Goal: Task Accomplishment & Management: Manage account settings

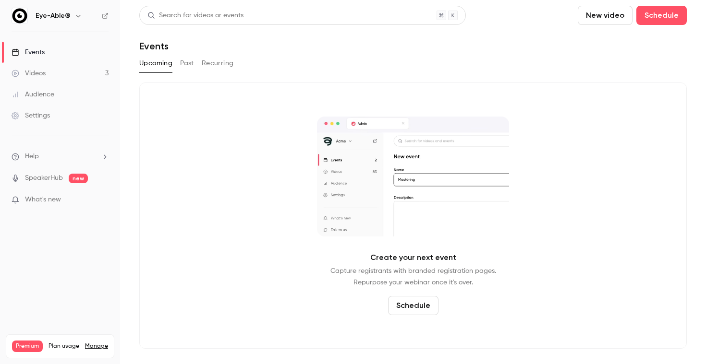
click at [81, 80] on link "Videos 3" at bounding box center [60, 73] width 120 height 21
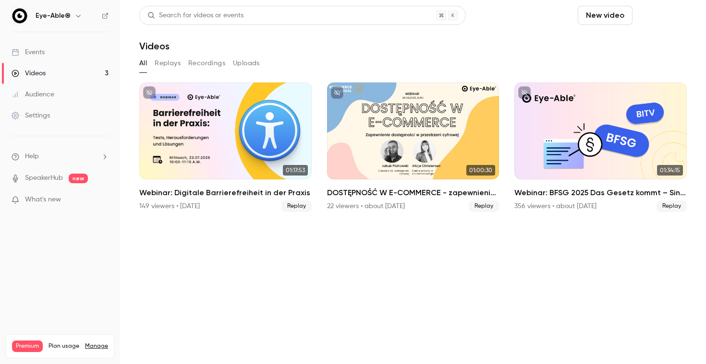
click at [636, 11] on button "Schedule" at bounding box center [661, 15] width 50 height 19
click at [533, 43] on div "One time event" at bounding box center [527, 42] width 73 height 10
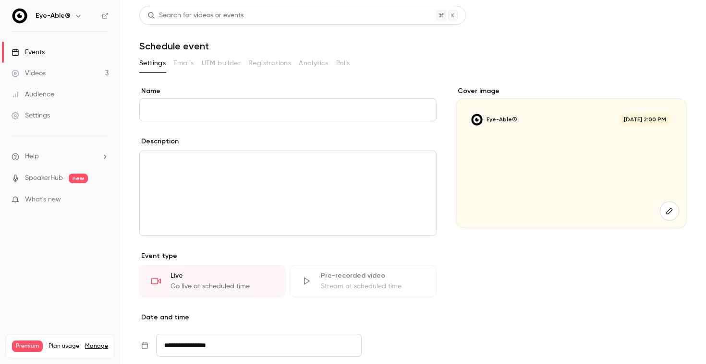
paste input "**********"
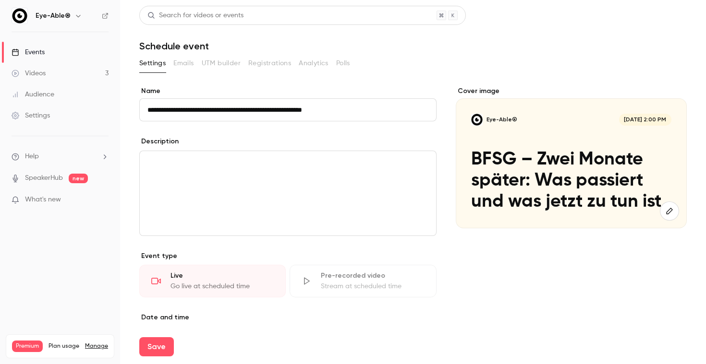
type input "**********"
click at [229, 191] on div "editor" at bounding box center [288, 193] width 296 height 84
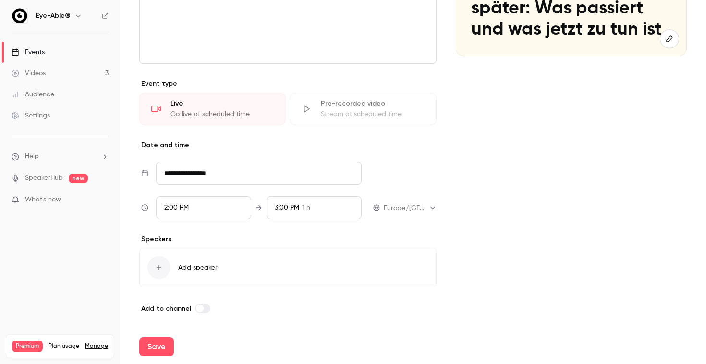
scroll to position [172, 0]
click at [209, 167] on input "**********" at bounding box center [258, 173] width 205 height 23
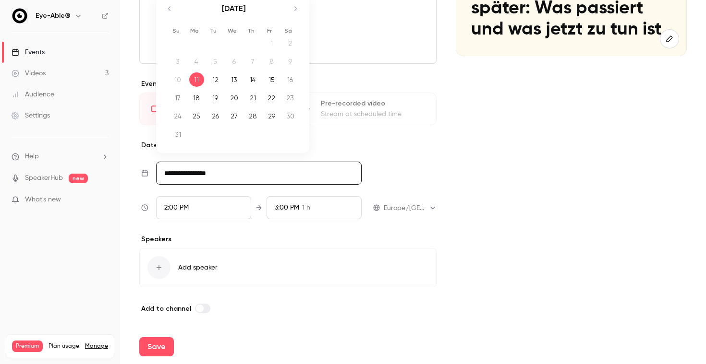
click at [254, 117] on div "28" at bounding box center [252, 116] width 15 height 14
type input "**********"
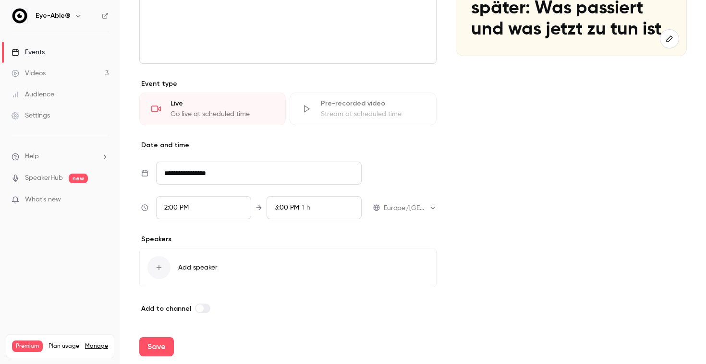
click at [211, 209] on div "2:00 PM" at bounding box center [203, 207] width 95 height 23
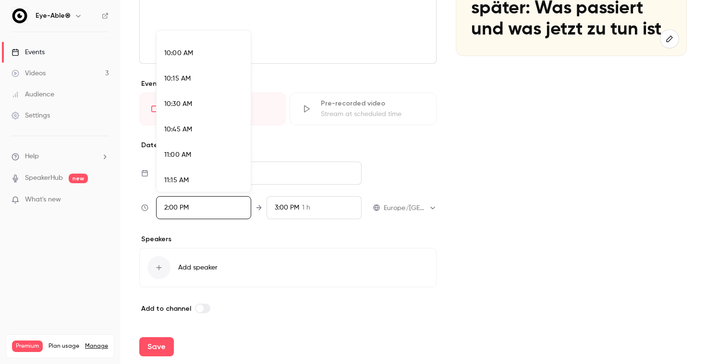
scroll to position [1003, 0]
click at [195, 57] on div "10:00 AM" at bounding box center [203, 58] width 79 height 10
click at [319, 211] on div at bounding box center [353, 182] width 706 height 364
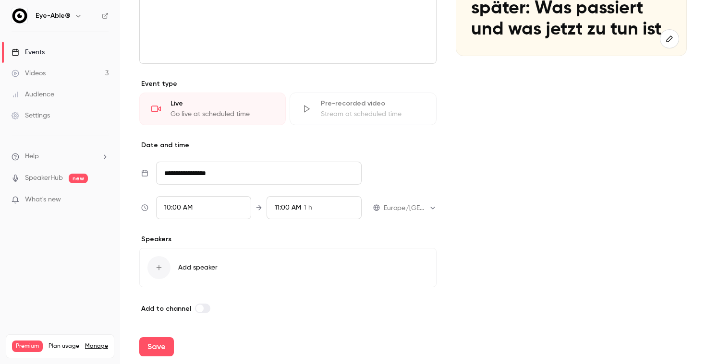
scroll to position [1357, 0]
click at [315, 208] on div "11:00 AM 1 h" at bounding box center [313, 207] width 95 height 23
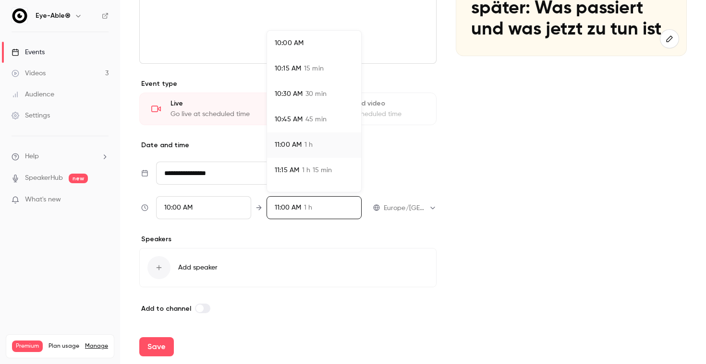
click at [312, 145] on span "1 h" at bounding box center [308, 145] width 8 height 10
click at [239, 254] on div at bounding box center [353, 182] width 706 height 364
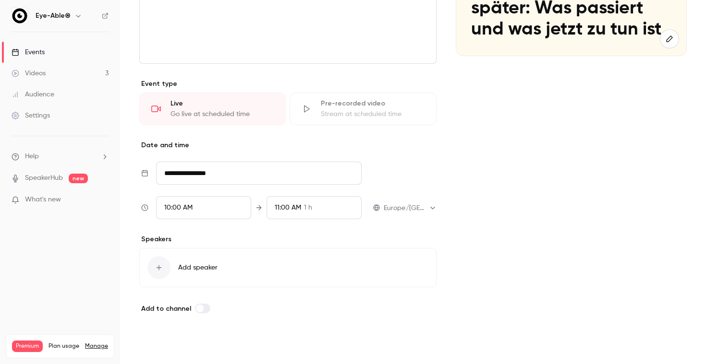
click at [162, 349] on button "Save" at bounding box center [156, 346] width 35 height 19
type input "**********"
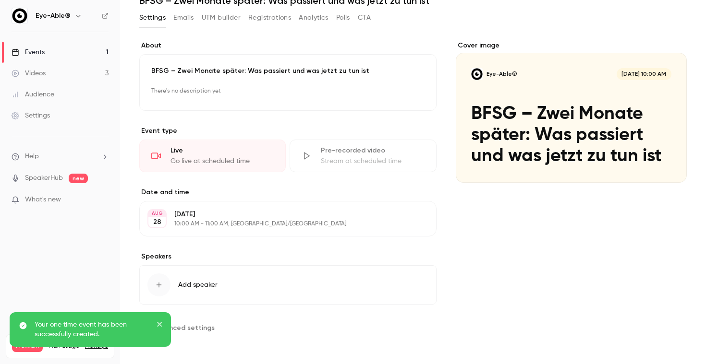
click at [194, 283] on span "Add speaker" at bounding box center [197, 285] width 39 height 10
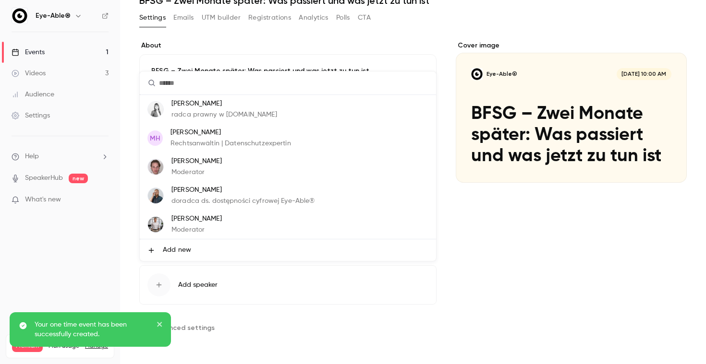
click at [202, 220] on p "[PERSON_NAME]" at bounding box center [196, 219] width 50 height 10
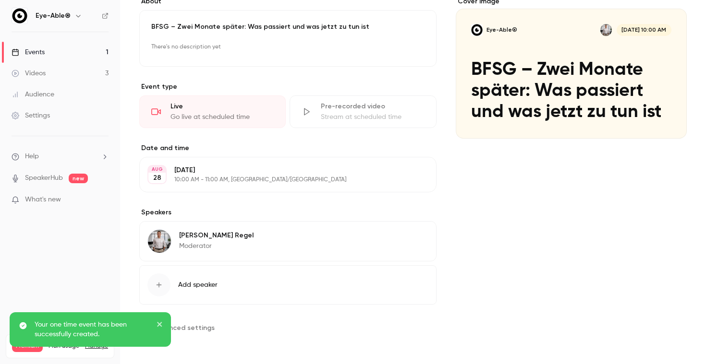
click at [412, 238] on button "Edit" at bounding box center [410, 236] width 35 height 15
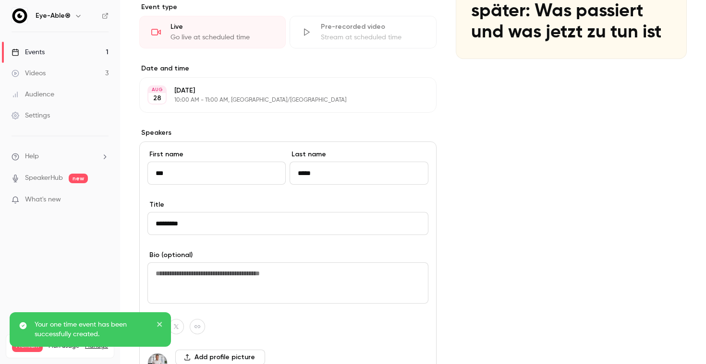
scroll to position [199, 0]
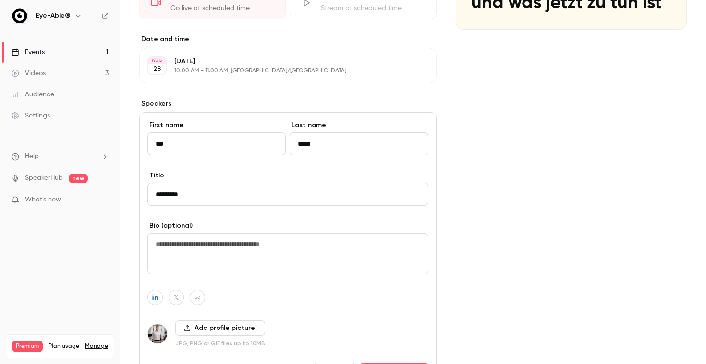
drag, startPoint x: 240, startPoint y: 196, endPoint x: 146, endPoint y: 192, distance: 93.7
click at [146, 192] on div "First name *** Last name ***** Title ********* Bio (optional) Add profile pictu…" at bounding box center [287, 251] width 297 height 278
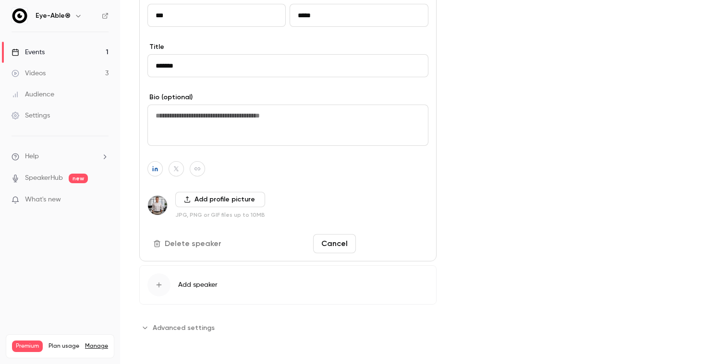
type input "*******"
click at [388, 252] on button "Save changes" at bounding box center [394, 243] width 69 height 19
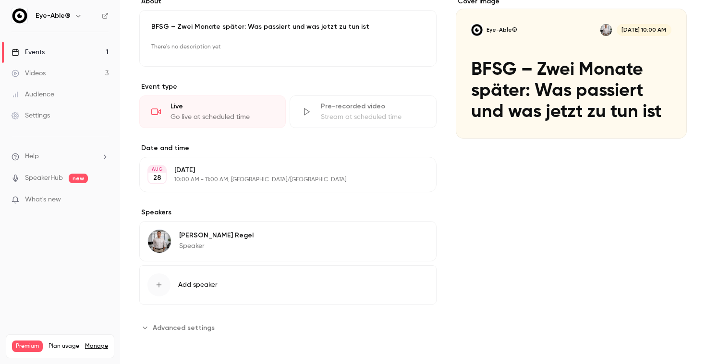
scroll to position [0, 0]
click at [181, 321] on button "Advanced settings" at bounding box center [179, 327] width 81 height 15
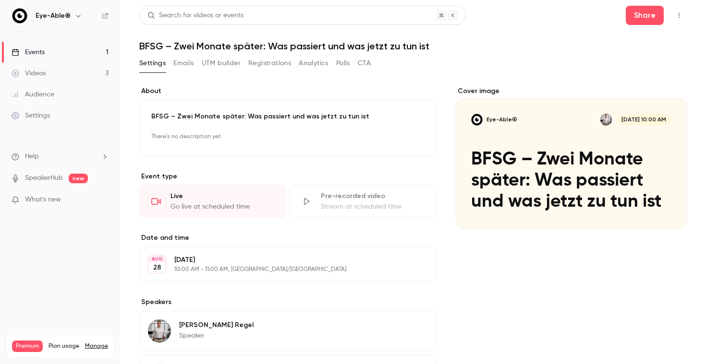
click at [680, 13] on icon "button" at bounding box center [679, 15] width 8 height 7
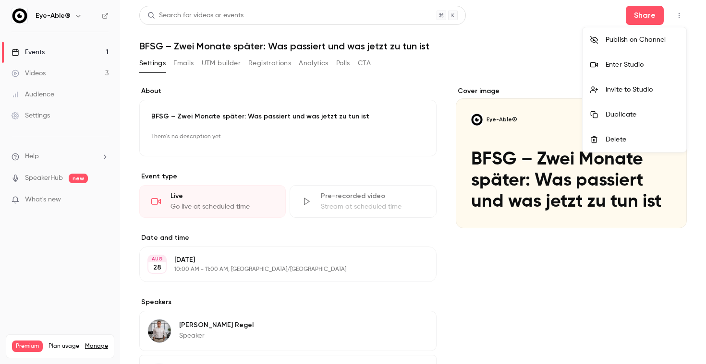
click at [620, 94] on div "Invite to Studio" at bounding box center [641, 90] width 73 height 10
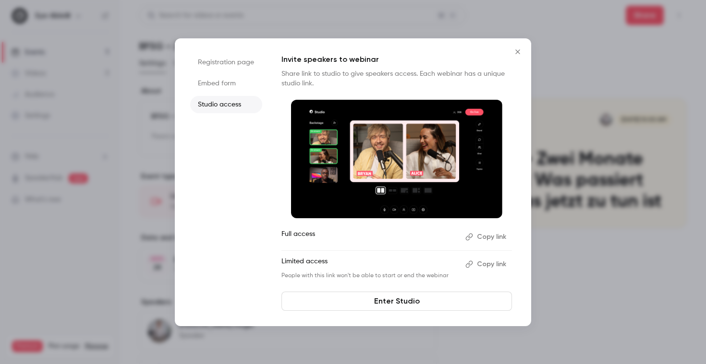
click at [222, 63] on li "Registration page" at bounding box center [226, 62] width 72 height 17
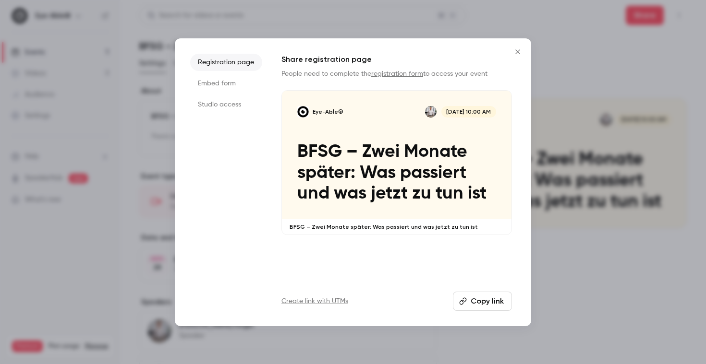
click at [515, 49] on icon "Close" at bounding box center [517, 51] width 4 height 4
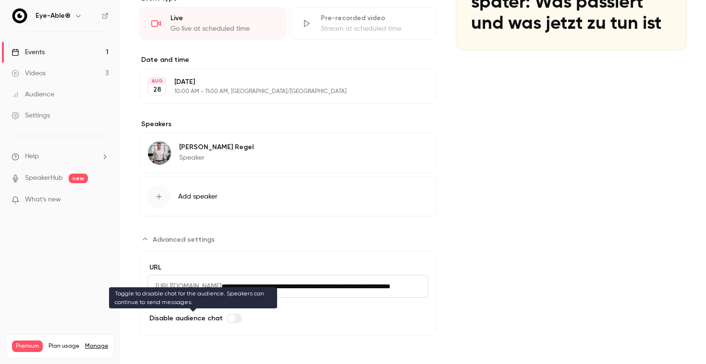
click at [230, 321] on span "Advanced settings" at bounding box center [232, 319] width 8 height 8
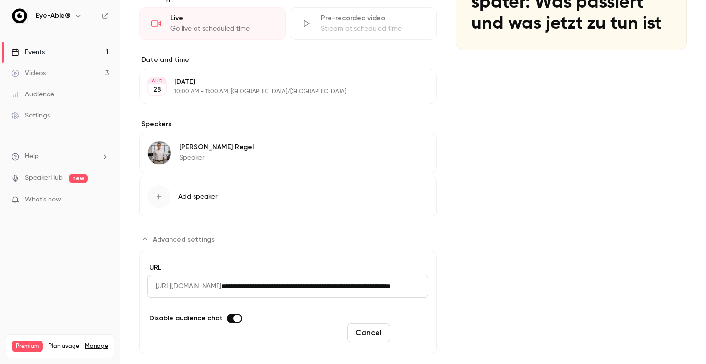
click at [412, 325] on button "Save" at bounding box center [411, 333] width 35 height 19
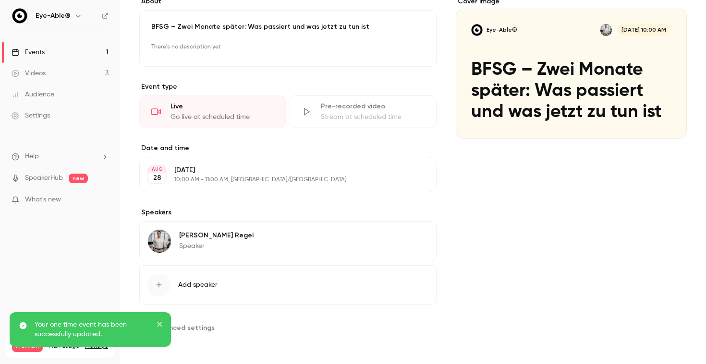
click at [222, 326] on section "**********" at bounding box center [287, 327] width 297 height 15
click at [202, 325] on span "Advanced settings" at bounding box center [184, 328] width 62 height 10
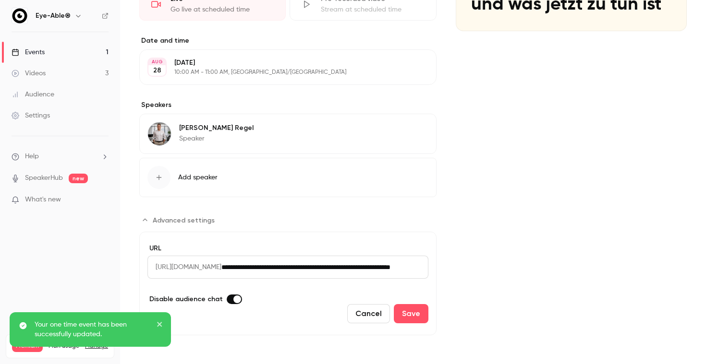
scroll to position [197, 0]
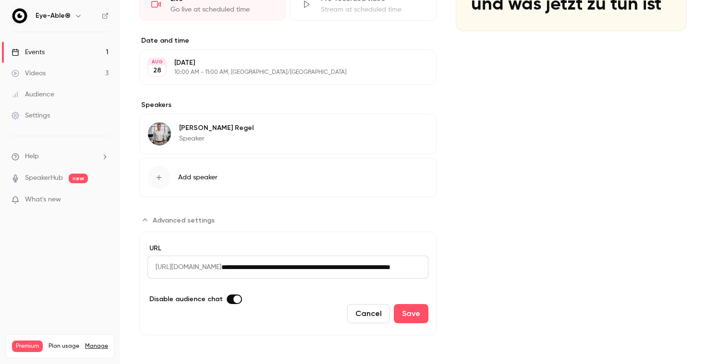
drag, startPoint x: 154, startPoint y: 267, endPoint x: 325, endPoint y: 262, distance: 171.0
click at [326, 262] on div "**********" at bounding box center [287, 267] width 281 height 23
click at [325, 262] on input "**********" at bounding box center [324, 267] width 207 height 23
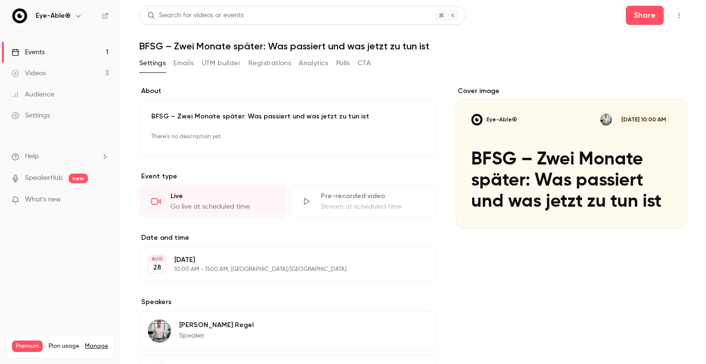
scroll to position [0, 0]
click at [179, 52] on div "**********" at bounding box center [412, 281] width 547 height 550
click at [179, 62] on button "Emails" at bounding box center [183, 63] width 20 height 15
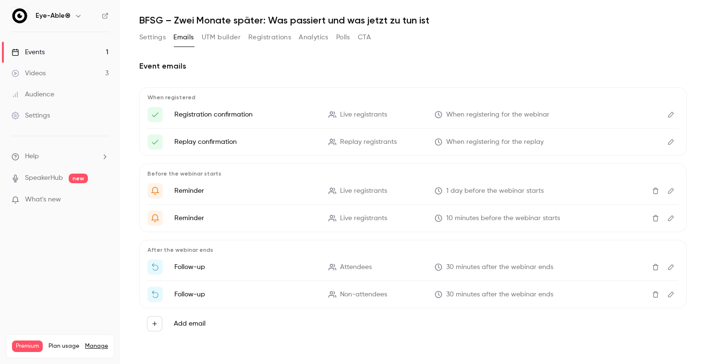
scroll to position [26, 0]
click at [43, 72] on div "Videos" at bounding box center [29, 74] width 34 height 10
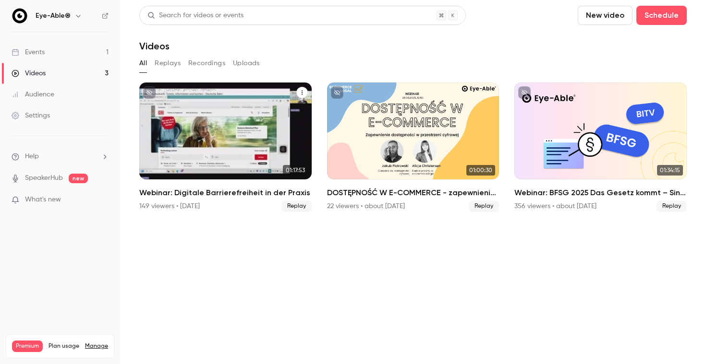
click at [302, 95] on icon "Webinar: Digitale Barrierefreiheit in der Praxis" at bounding box center [301, 93] width 1 height 4
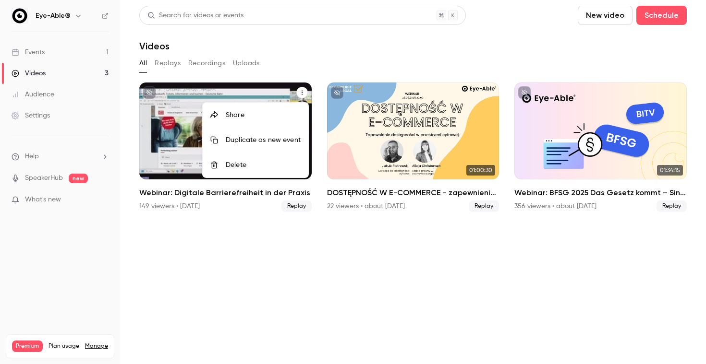
click at [273, 109] on li "Share" at bounding box center [256, 115] width 106 height 25
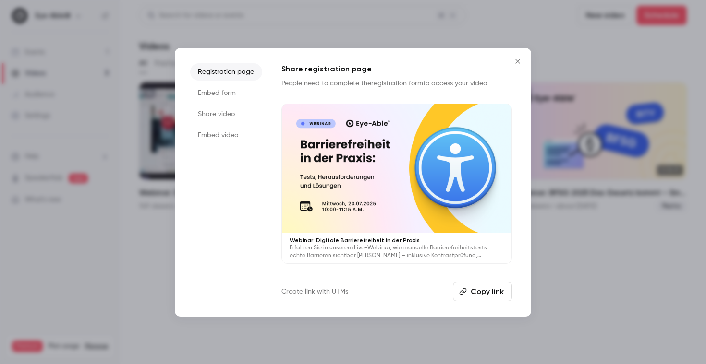
click at [231, 135] on li "Embed video" at bounding box center [226, 135] width 72 height 17
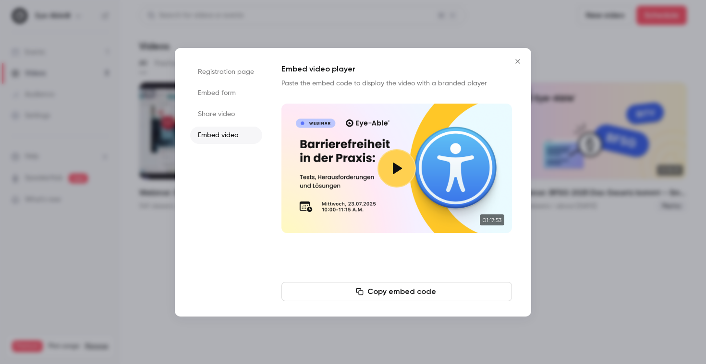
click at [226, 118] on li "Share video" at bounding box center [226, 114] width 72 height 17
click at [361, 294] on button "Copy link" at bounding box center [396, 291] width 230 height 19
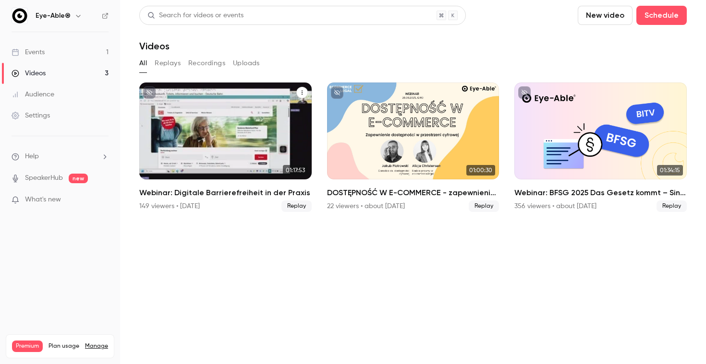
click at [249, 147] on div "Webinar: Digitale Barrierefreiheit in der Praxis" at bounding box center [225, 131] width 172 height 97
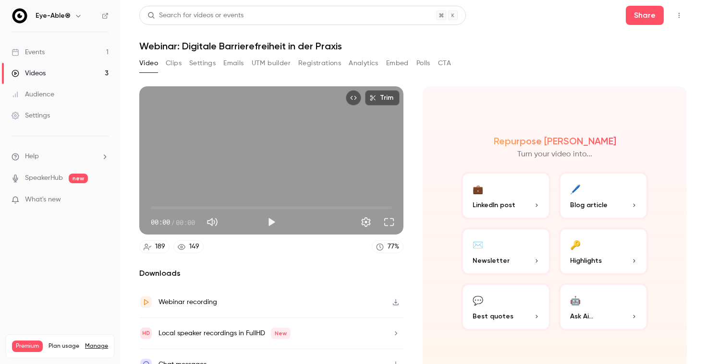
click at [58, 52] on link "Events 1" at bounding box center [60, 52] width 120 height 21
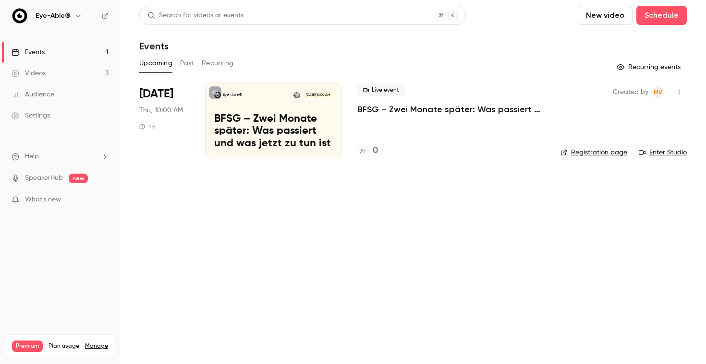
click at [423, 99] on div "Live event BFSG – Zwei Monate später: Was passiert und was jetzt zu tun ist" at bounding box center [451, 99] width 188 height 31
click at [422, 110] on p "BFSG – Zwei Monate später: Was passiert und was jetzt zu tun ist" at bounding box center [451, 110] width 188 height 12
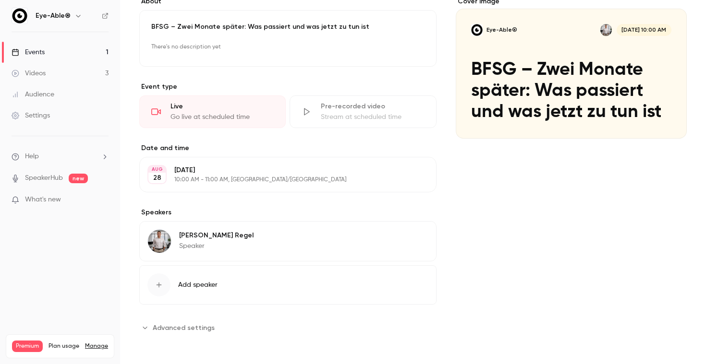
scroll to position [90, 0]
click at [209, 293] on button "Add speaker" at bounding box center [287, 284] width 297 height 39
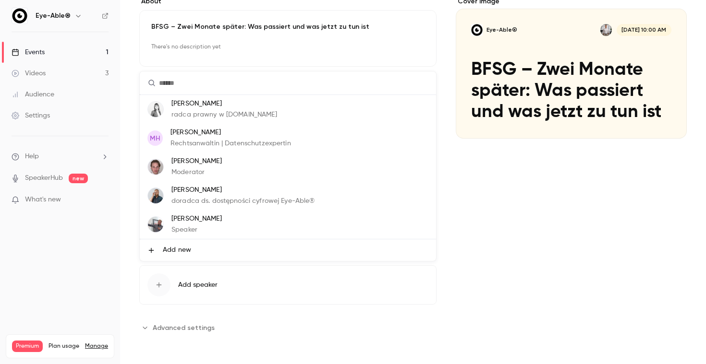
click at [194, 254] on li "Add new" at bounding box center [288, 251] width 296 height 22
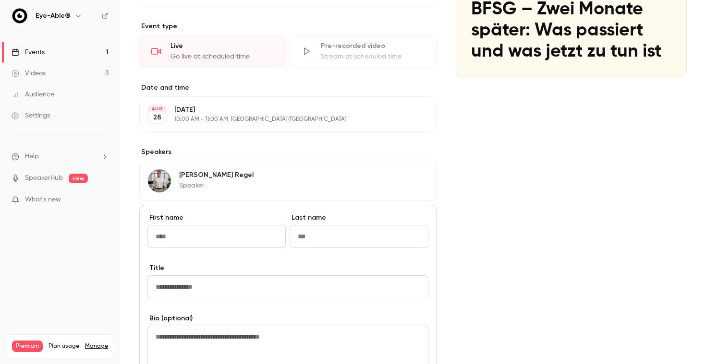
scroll to position [151, 0]
type input "*******"
click at [292, 238] on input "Last name" at bounding box center [358, 236] width 138 height 23
paste input "**********"
drag, startPoint x: 323, startPoint y: 236, endPoint x: 276, endPoint y: 230, distance: 47.9
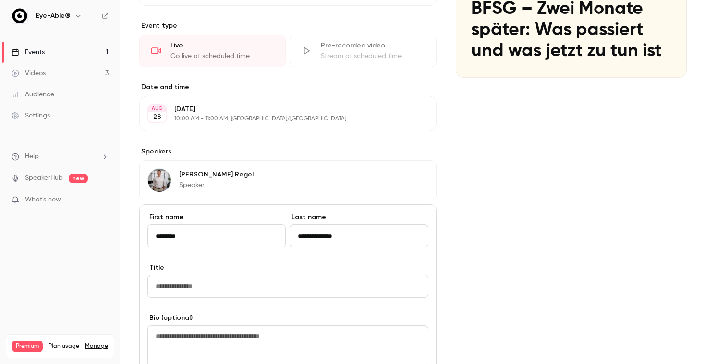
click at [276, 230] on div "**********" at bounding box center [287, 238] width 281 height 50
type input "******"
click at [244, 288] on input "Title" at bounding box center [287, 286] width 281 height 23
type input "*********"
click at [504, 291] on div "Cover image Eye-Able® [DATE] 10:00 AM BFSG – Zwei Monate später: Was passiert u…" at bounding box center [570, 224] width 231 height 577
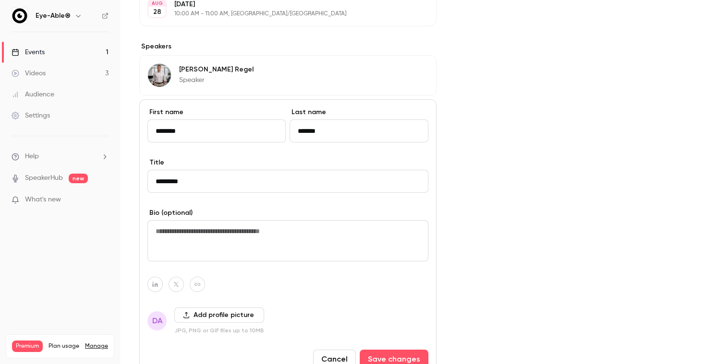
scroll to position [257, 0]
click at [173, 316] on div "DA Add profile picture JPG, PNG or GIF files up to 10MB" at bounding box center [287, 320] width 281 height 27
click at [179, 317] on button "Add profile picture" at bounding box center [219, 314] width 90 height 15
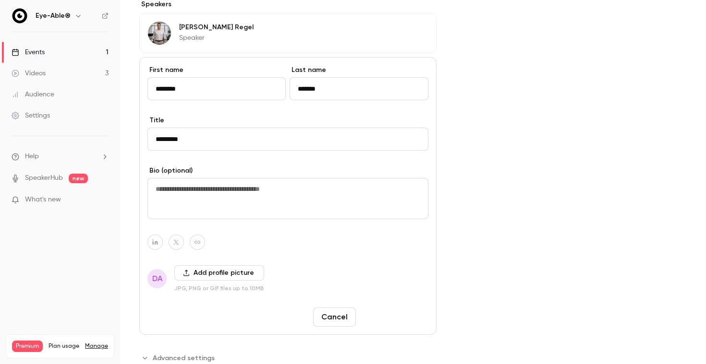
click at [404, 320] on button "Save changes" at bounding box center [394, 317] width 69 height 19
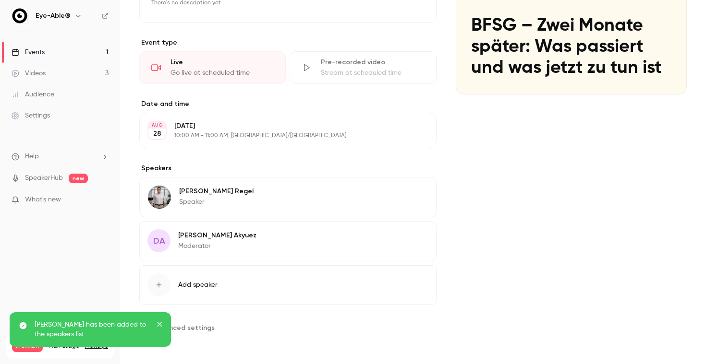
scroll to position [0, 0]
click at [409, 1] on button "Edit" at bounding box center [407, 3] width 35 height 15
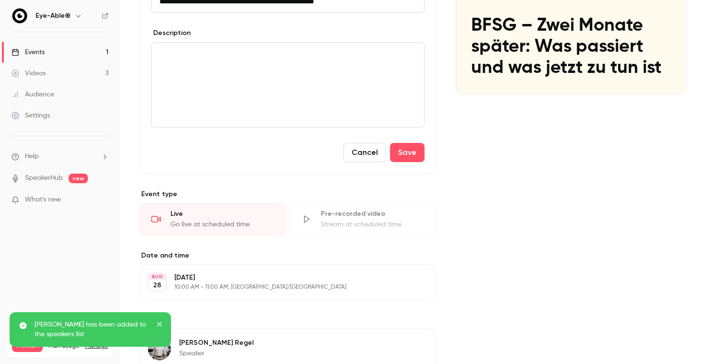
scroll to position [132, 0]
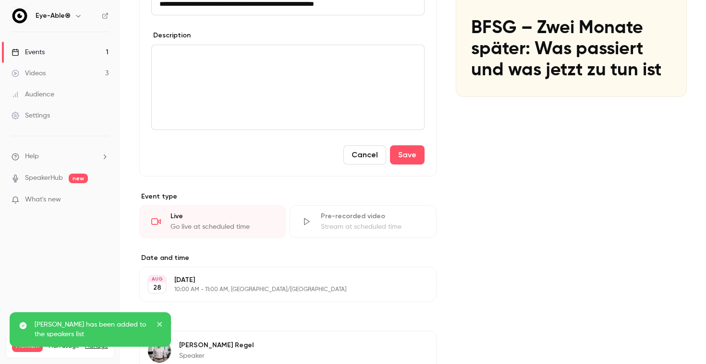
click at [463, 77] on div "Cover image" at bounding box center [570, 26] width 231 height 142
click at [0, 0] on input "Eye-Able® D [DATE] 10:00 AM BFSG – Zwei Monate später: Was passiert und was jet…" at bounding box center [0, 0] width 0 height 0
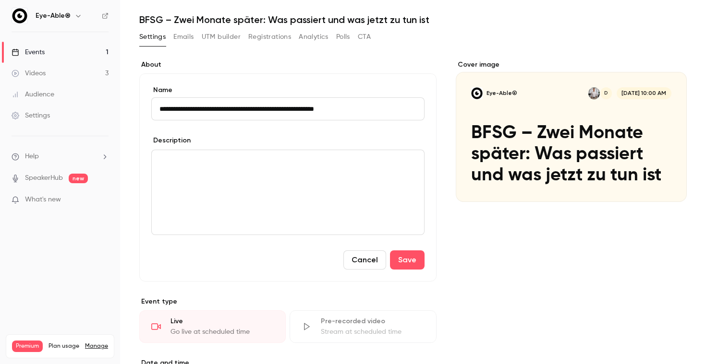
scroll to position [12, 0]
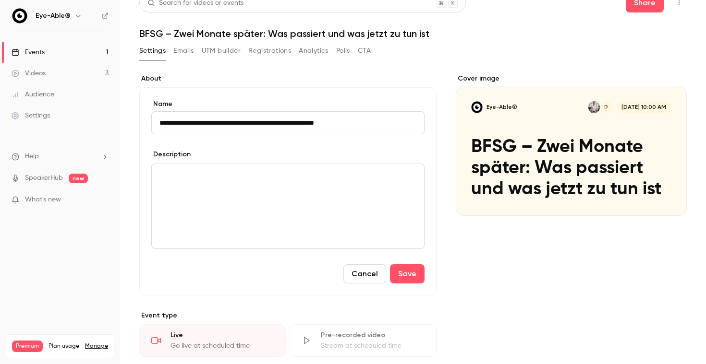
click at [381, 276] on button "Cancel" at bounding box center [364, 273] width 43 height 19
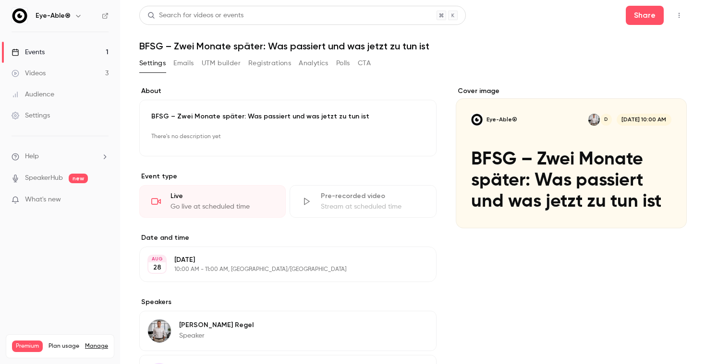
scroll to position [0, 0]
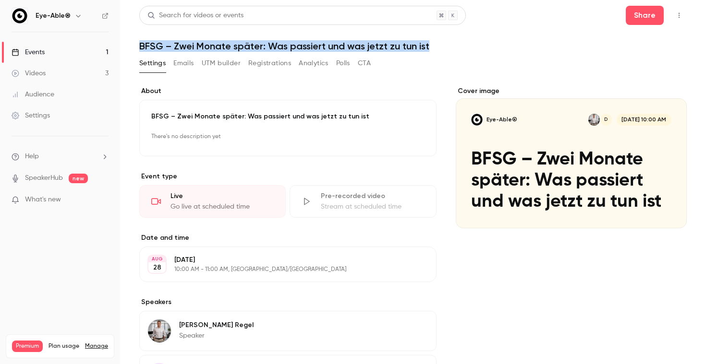
drag, startPoint x: 138, startPoint y: 46, endPoint x: 455, endPoint y: 46, distance: 317.3
click at [455, 46] on main "**********" at bounding box center [413, 182] width 586 height 364
copy h1 "BFSG – Zwei Monate später: Was passiert und was jetzt zu tun ist"
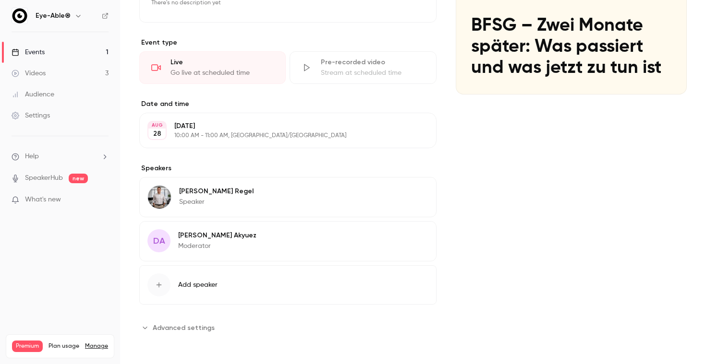
scroll to position [134, 0]
click at [196, 281] on span "Add speaker" at bounding box center [197, 285] width 39 height 10
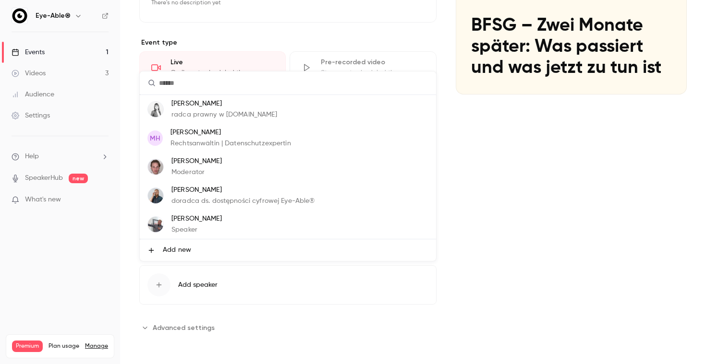
click at [529, 197] on div at bounding box center [353, 182] width 706 height 364
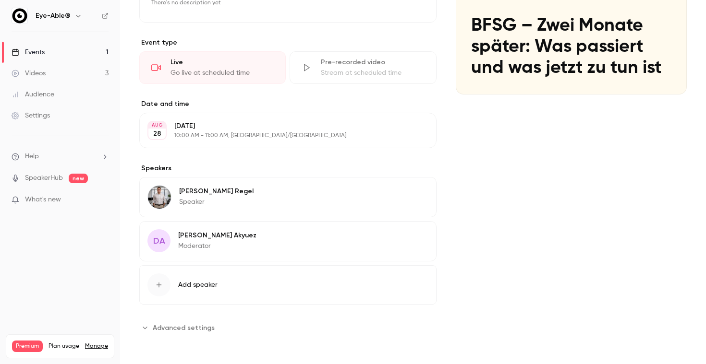
scroll to position [0, 0]
